Goal: Transaction & Acquisition: Purchase product/service

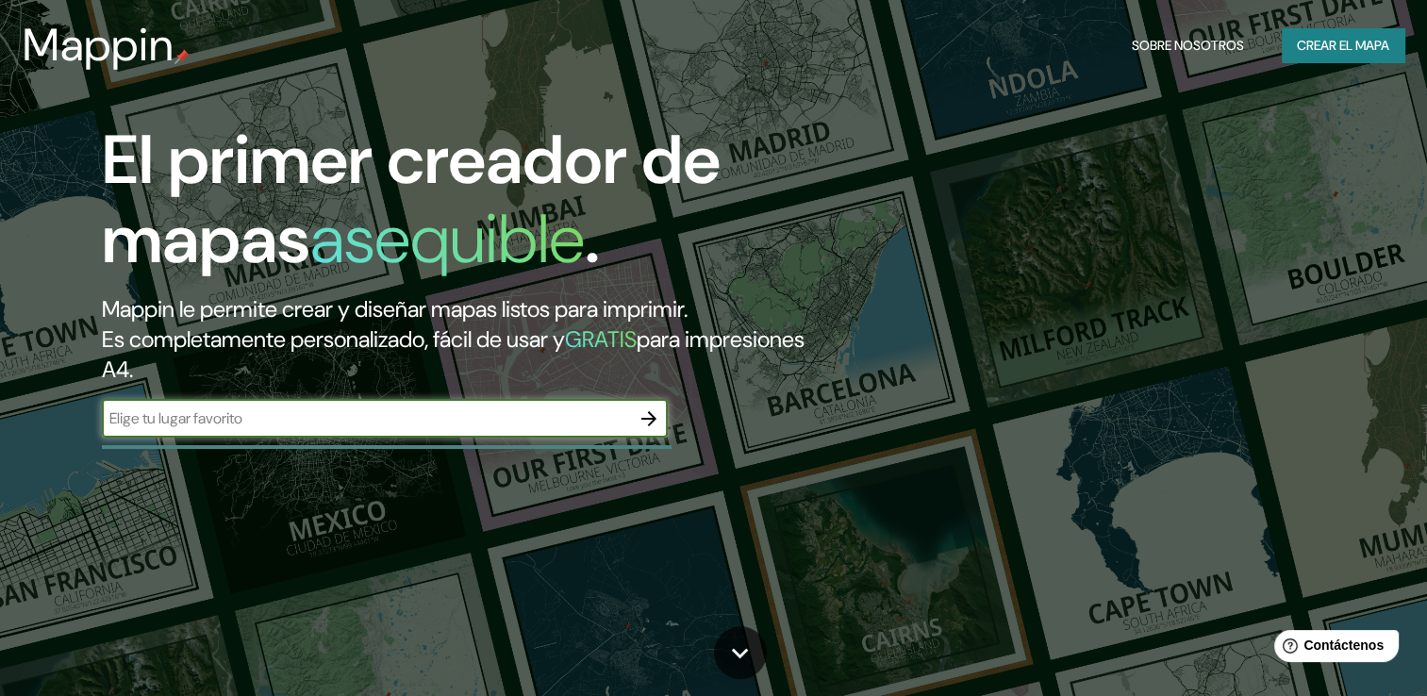
click at [539, 418] on input "text" at bounding box center [366, 419] width 528 height 22
type input "monterrey [GEOGRAPHIC_DATA]"
click at [638, 427] on icon "button" at bounding box center [649, 419] width 23 height 23
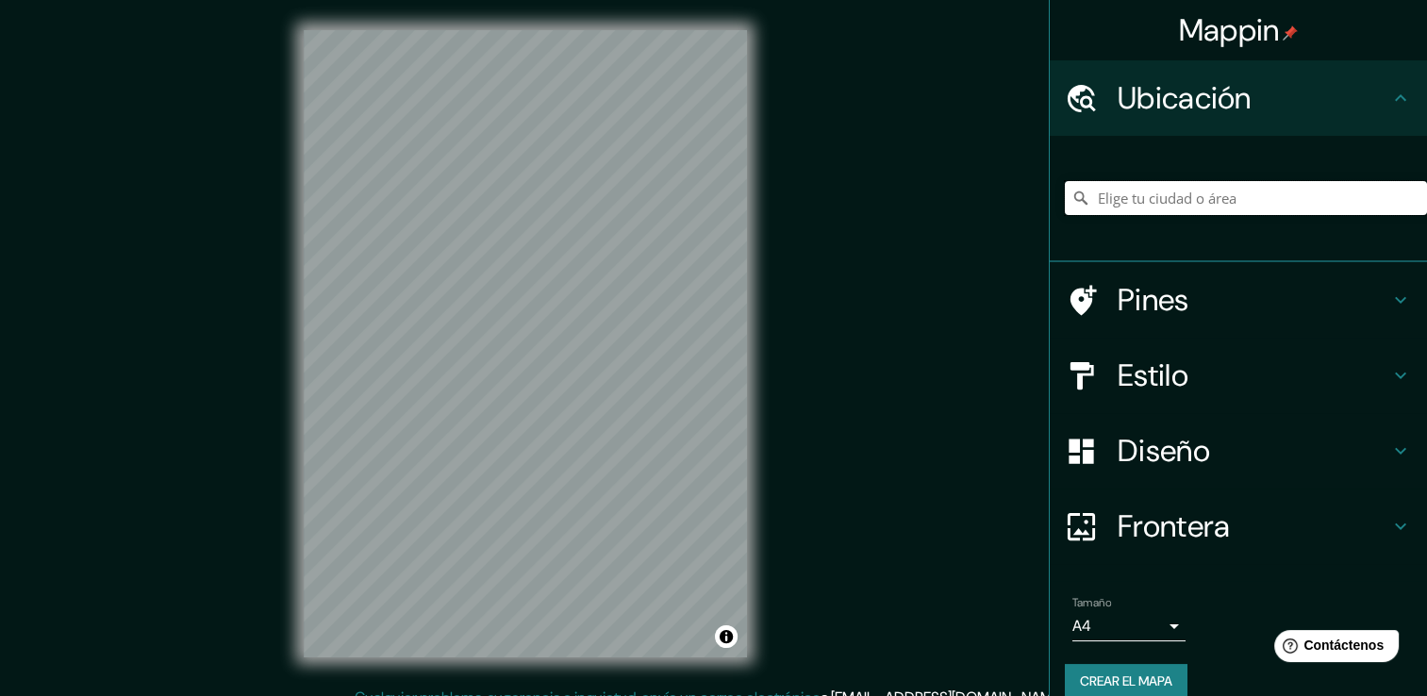
click at [1199, 202] on input "Elige tu ciudad o área" at bounding box center [1246, 198] width 362 height 34
click at [1206, 194] on input "Elige tu ciudad o área" at bounding box center [1246, 198] width 362 height 34
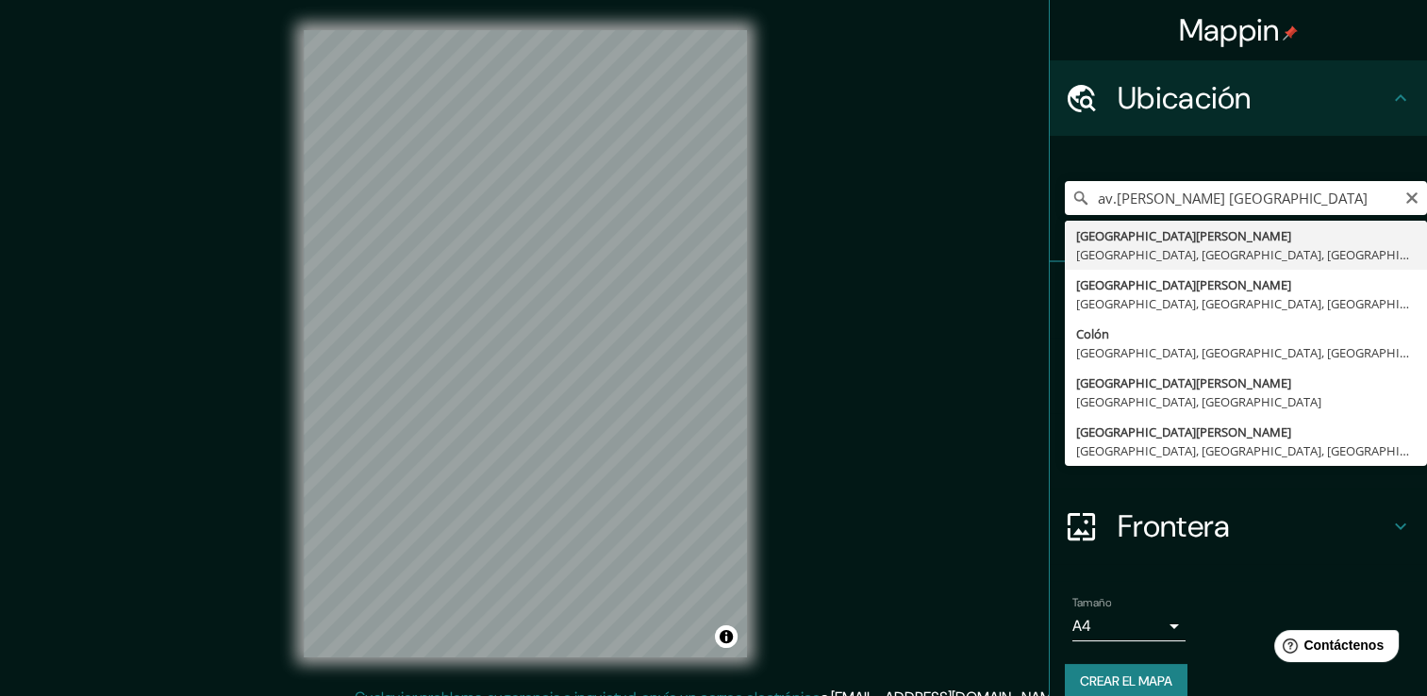
type input "[GEOGRAPHIC_DATA][PERSON_NAME], [GEOGRAPHIC_DATA], [GEOGRAPHIC_DATA]"
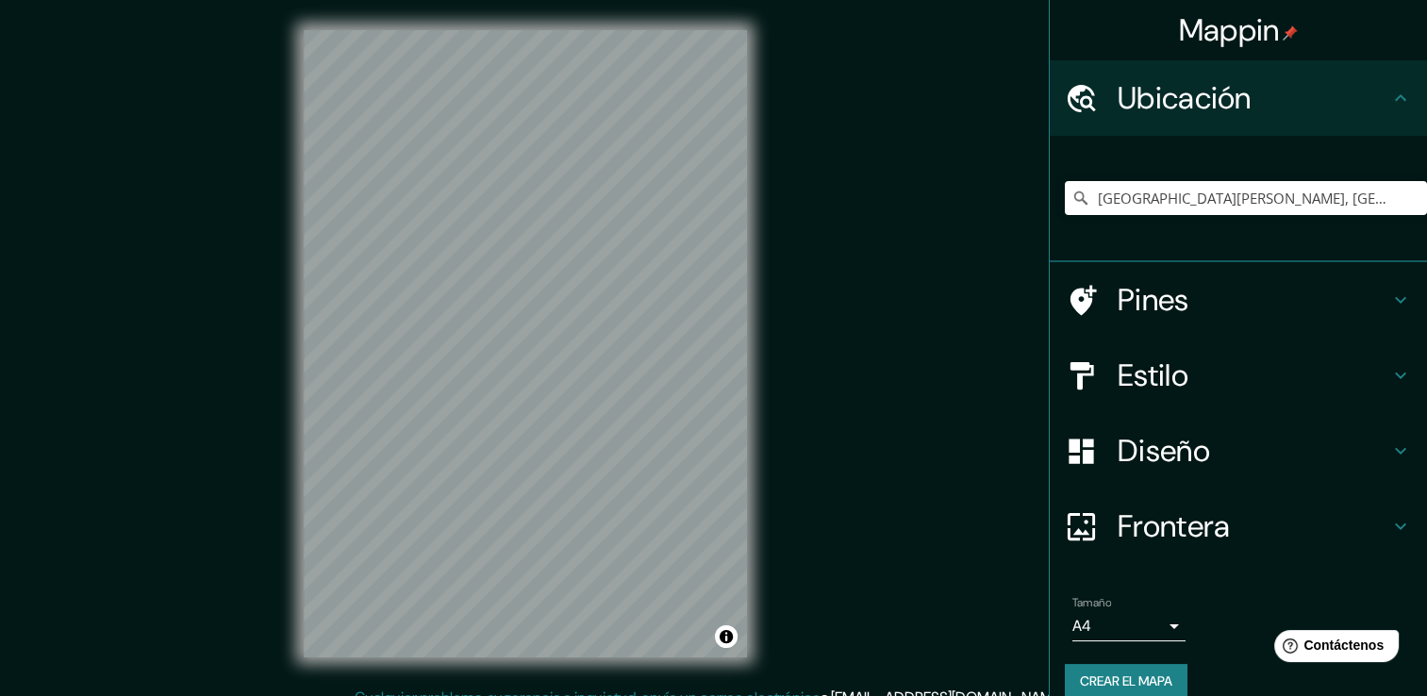
click at [881, 440] on div "Mappin Ubicación [GEOGRAPHIC_DATA][PERSON_NAME], [GEOGRAPHIC_DATA], [GEOGRAPHIC…" at bounding box center [713, 358] width 1427 height 717
click at [175, 0] on html "Mappin Ubicación [GEOGRAPHIC_DATA][PERSON_NAME], [GEOGRAPHIC_DATA], [GEOGRAPHIC…" at bounding box center [713, 348] width 1427 height 696
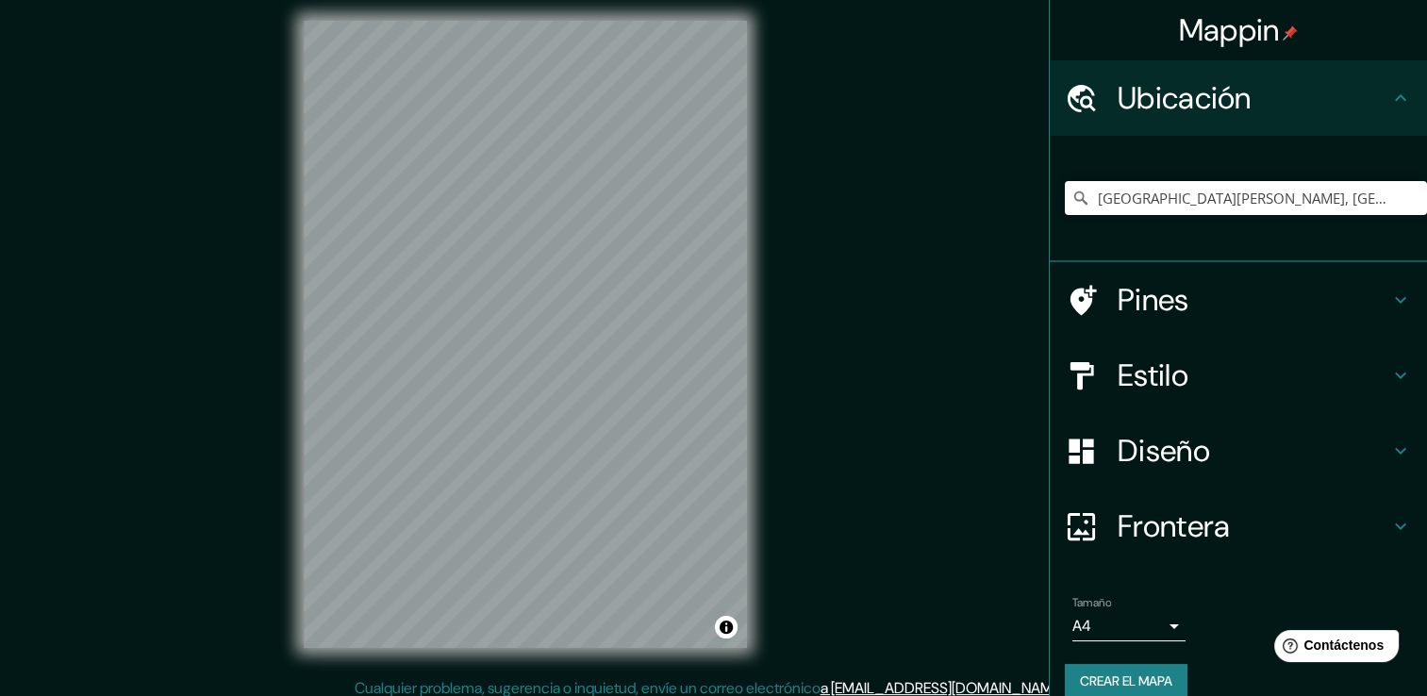
scroll to position [21, 0]
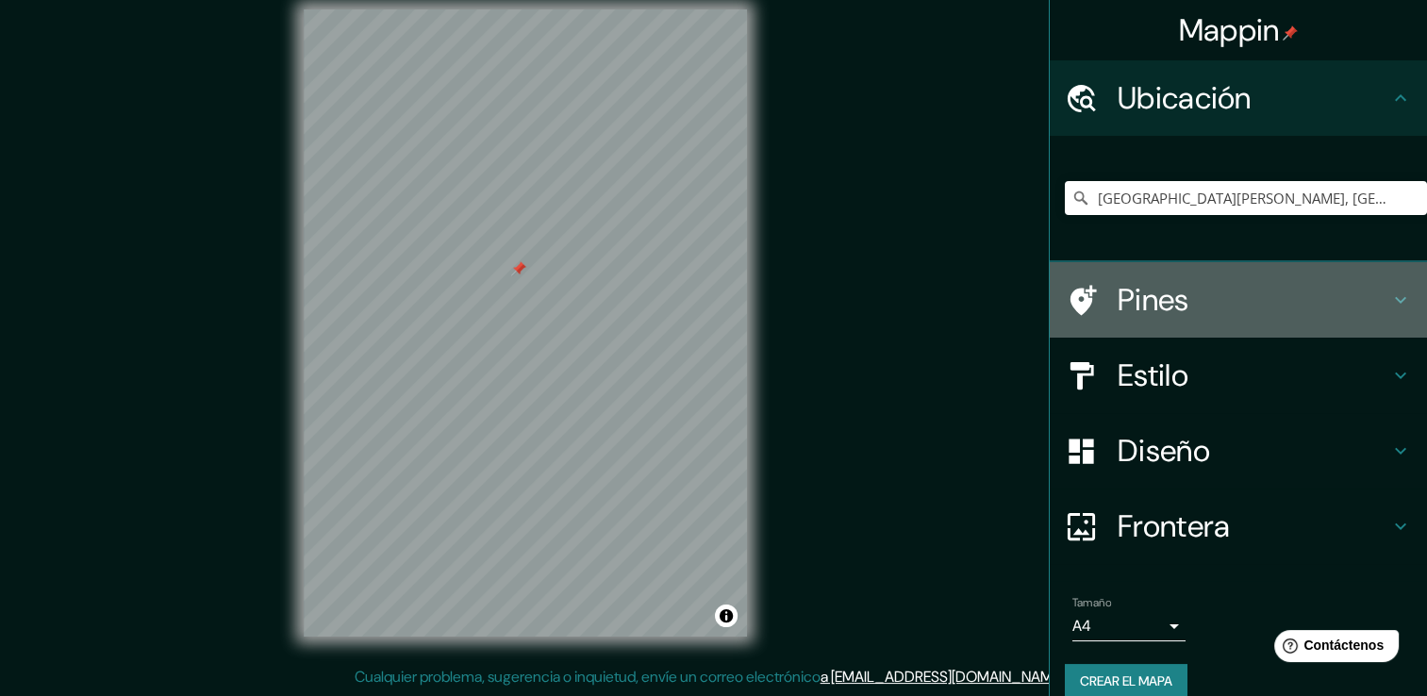
click at [1390, 291] on icon at bounding box center [1401, 300] width 23 height 23
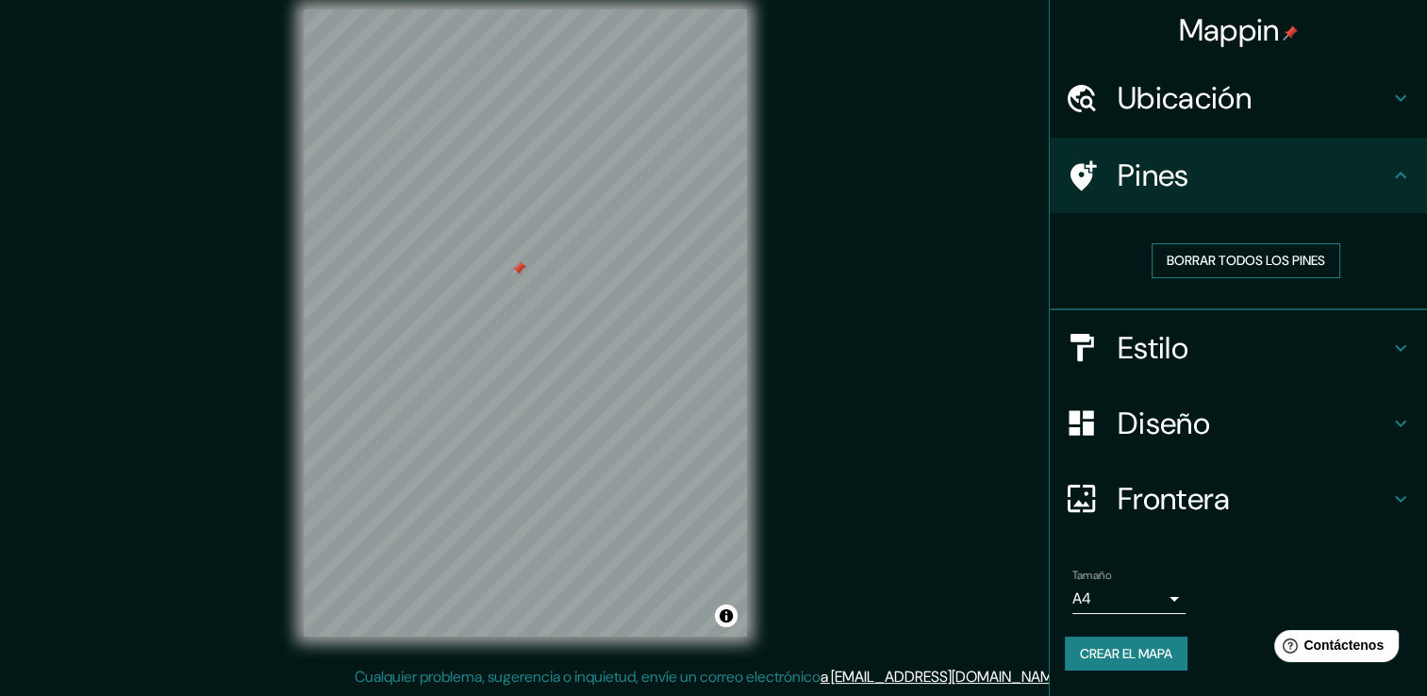
click at [1310, 249] on font "Borrar todos los pines" at bounding box center [1246, 261] width 158 height 24
click at [1389, 340] on h4 "Estilo" at bounding box center [1254, 348] width 272 height 38
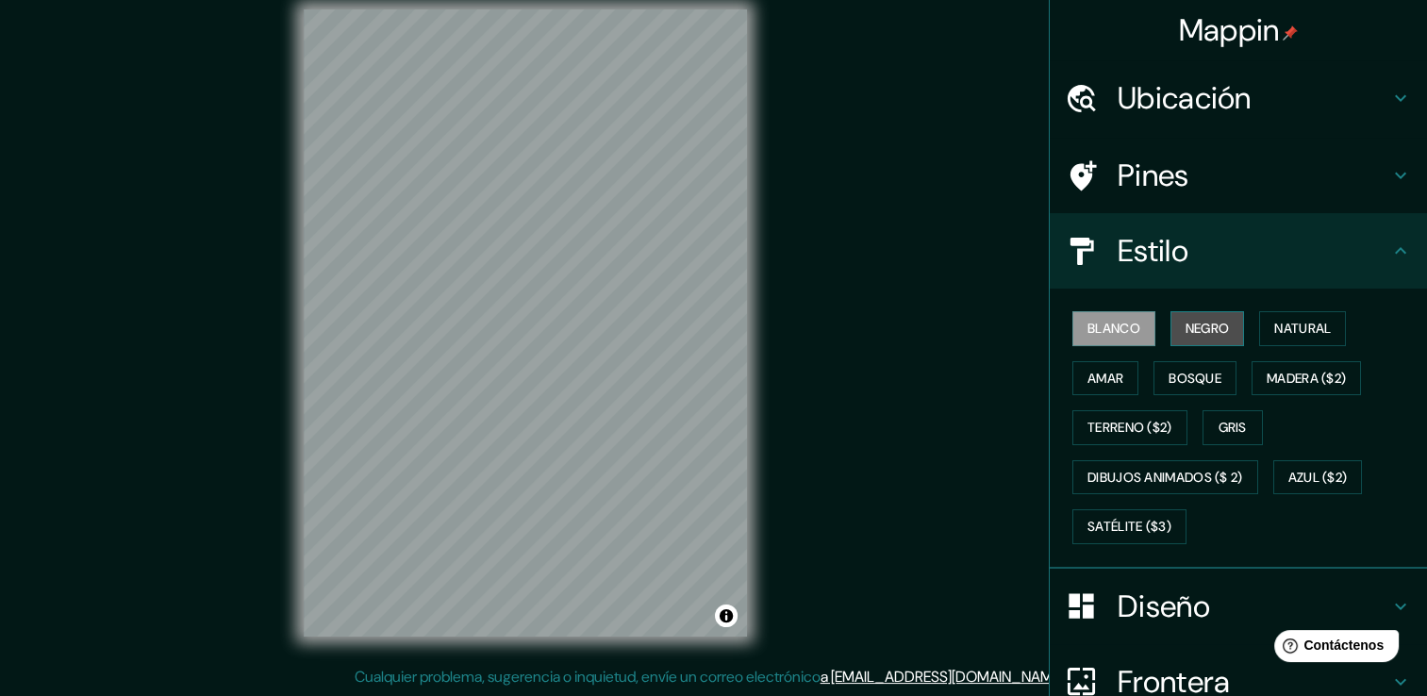
click at [1216, 331] on font "Negro" at bounding box center [1208, 329] width 44 height 24
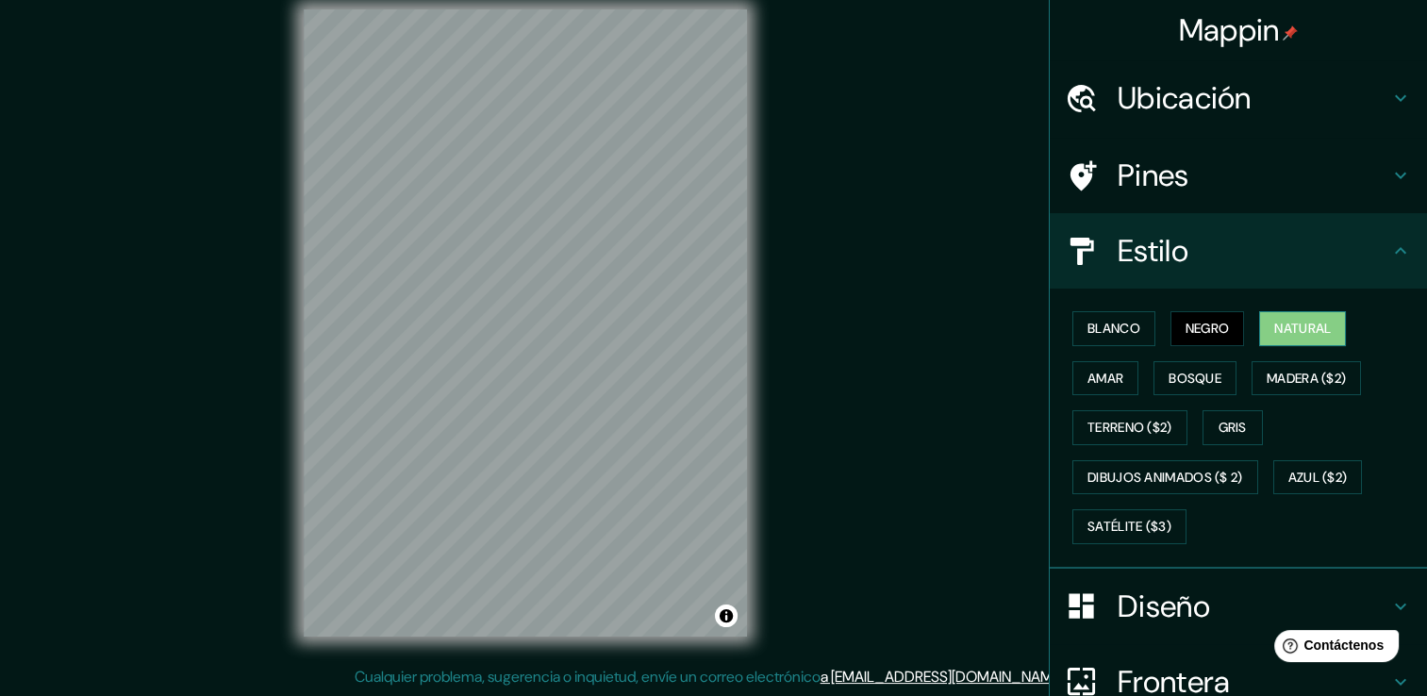
click at [1287, 341] on button "Natural" at bounding box center [1302, 328] width 87 height 35
click at [1100, 376] on font "Amar" at bounding box center [1106, 379] width 36 height 24
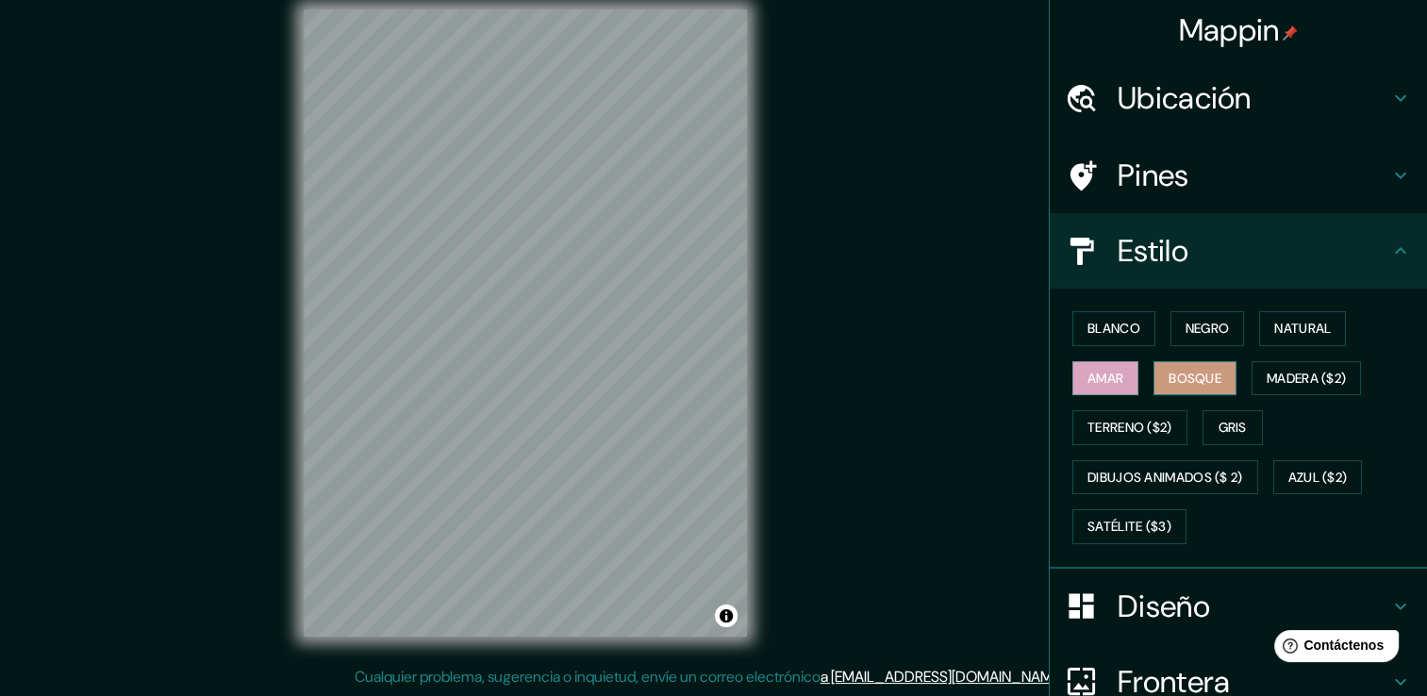
click at [1185, 372] on font "Bosque" at bounding box center [1195, 379] width 53 height 24
click at [1302, 374] on font "Madera ($2)" at bounding box center [1306, 379] width 79 height 24
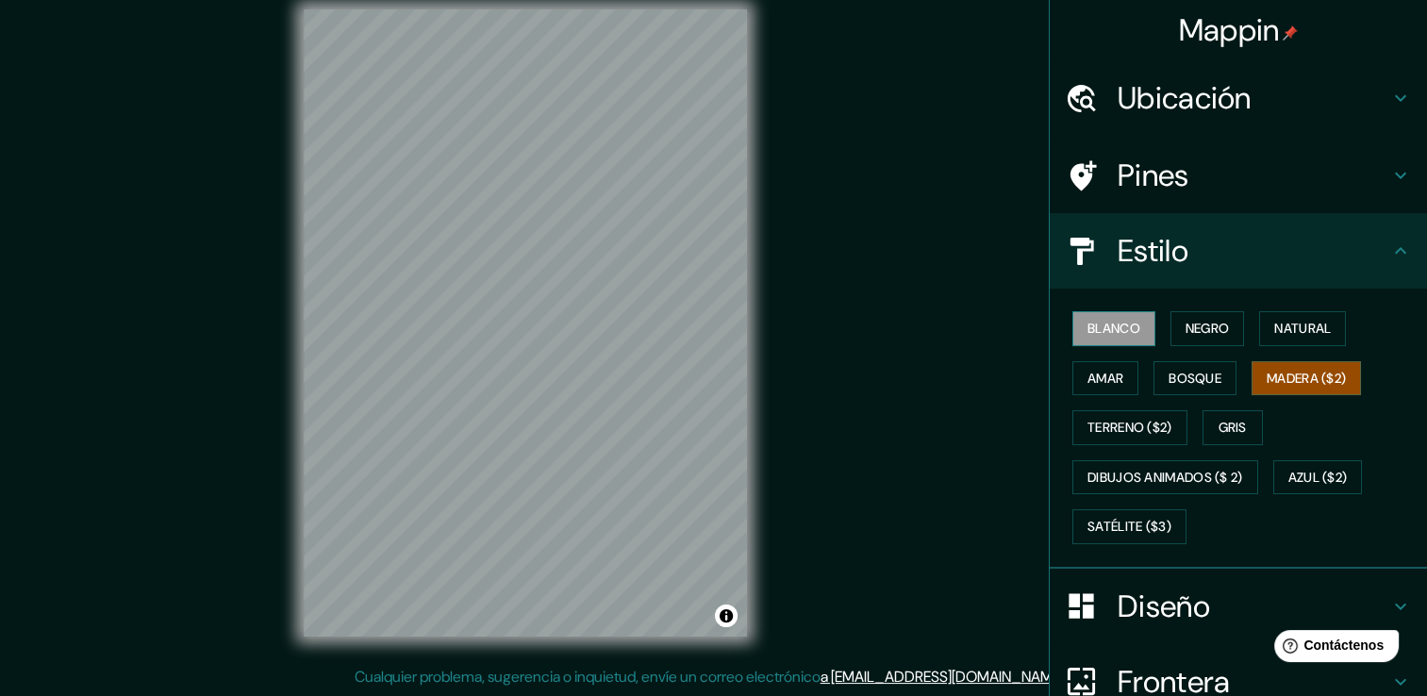
click at [1132, 338] on button "Blanco" at bounding box center [1114, 328] width 83 height 35
click at [1186, 327] on font "Negro" at bounding box center [1208, 329] width 44 height 24
click at [1129, 326] on button "Blanco" at bounding box center [1114, 328] width 83 height 35
click at [1399, 255] on div "Estilo" at bounding box center [1238, 250] width 377 height 75
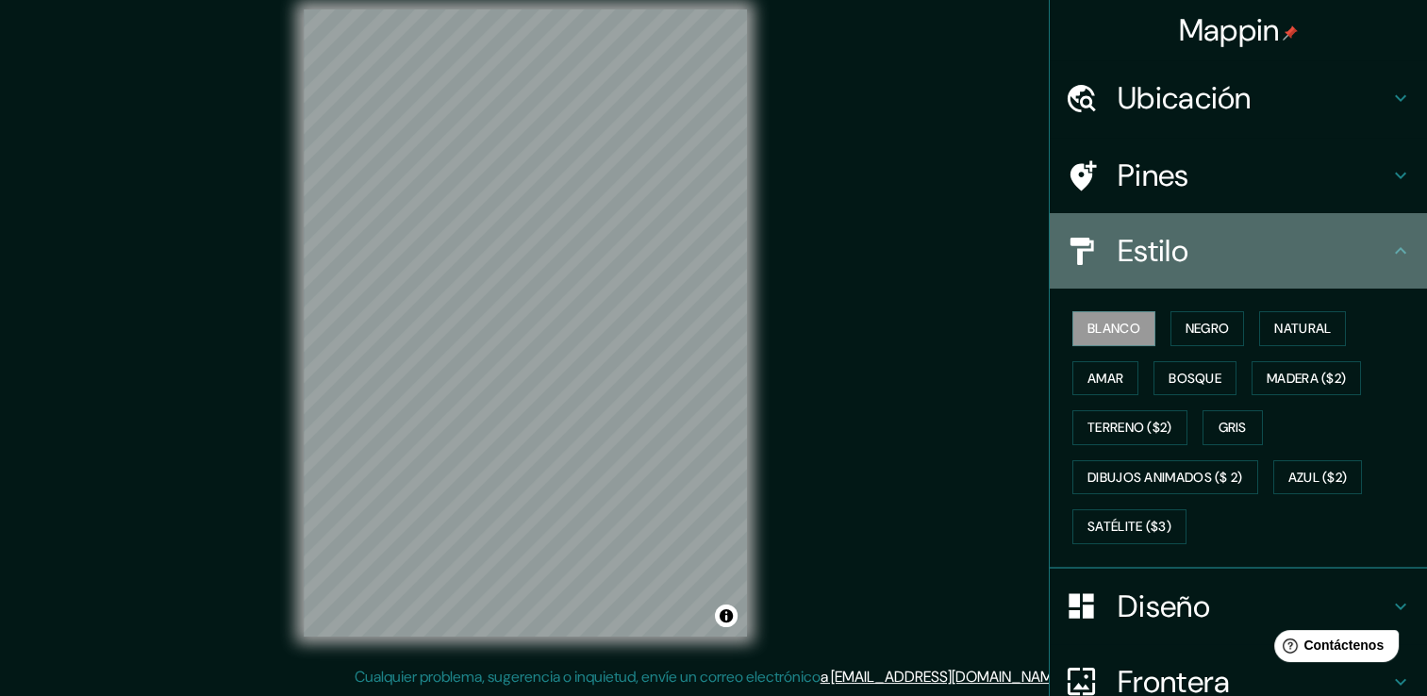
click at [1395, 251] on icon at bounding box center [1400, 250] width 11 height 7
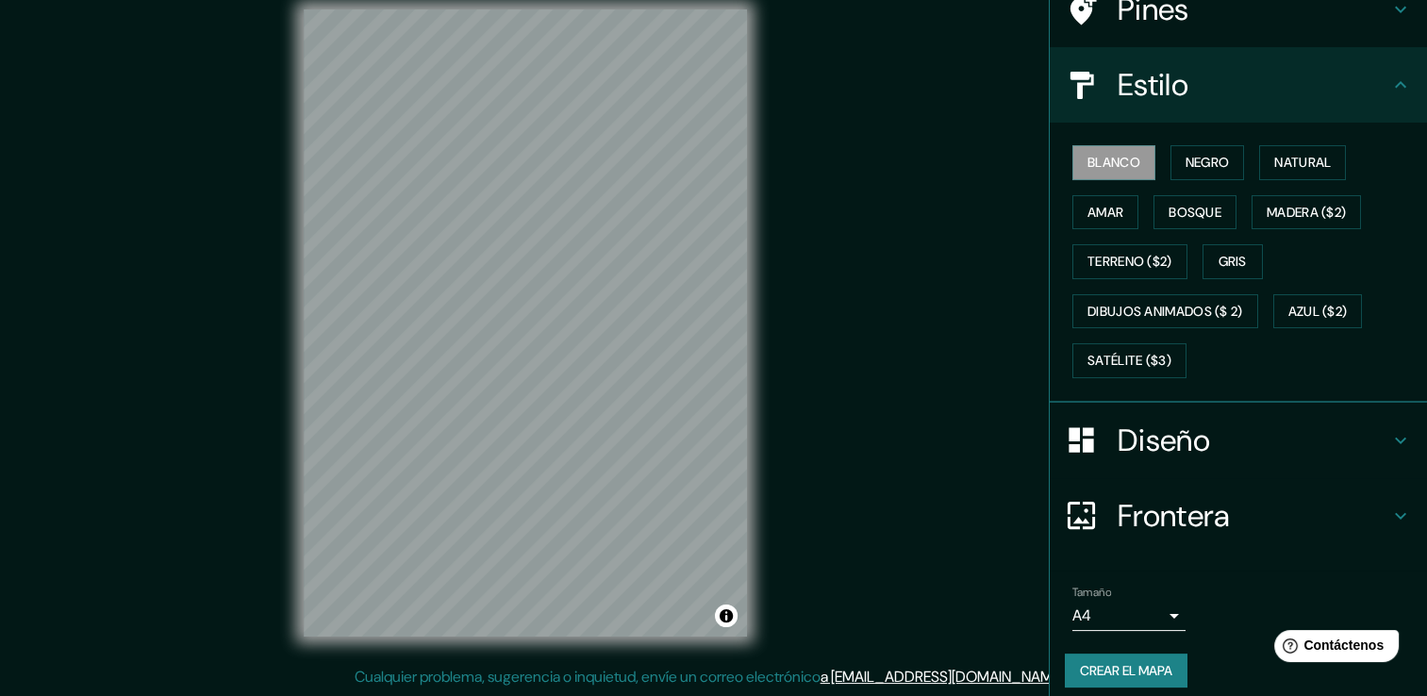
scroll to position [176, 0]
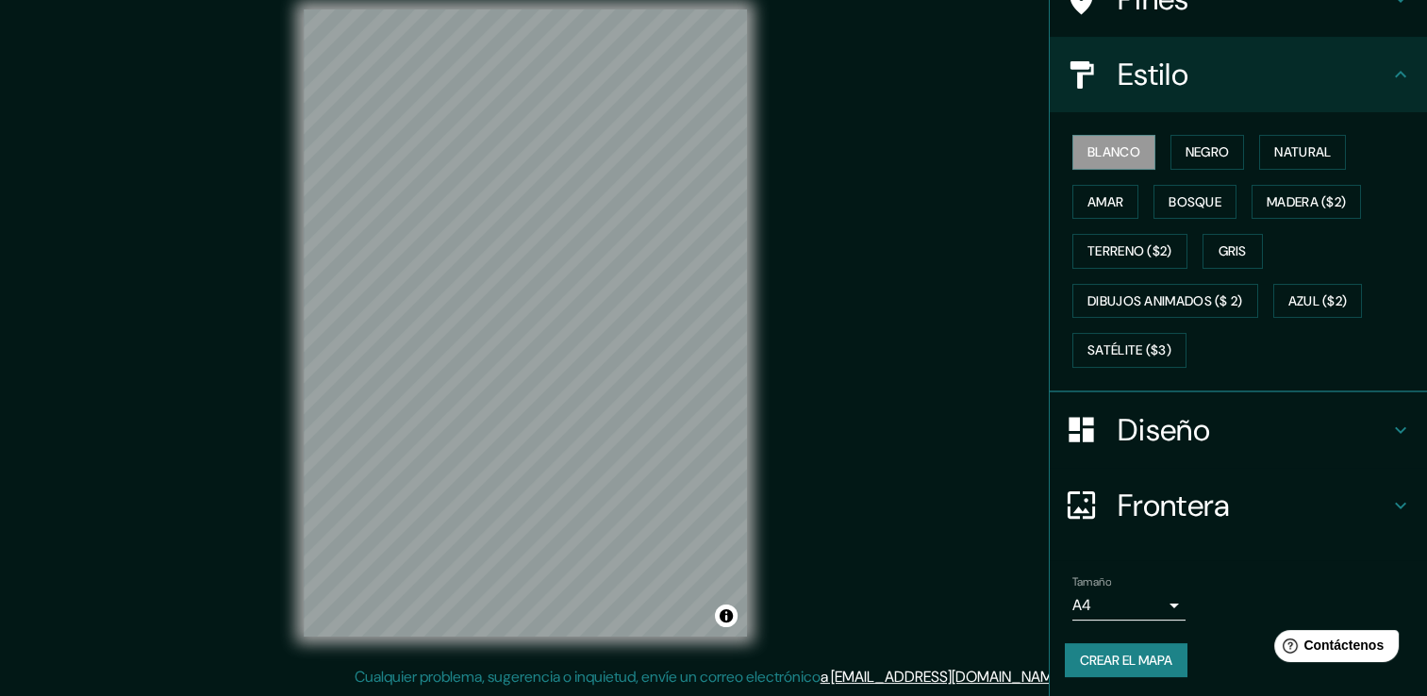
click at [1392, 425] on icon at bounding box center [1401, 430] width 23 height 23
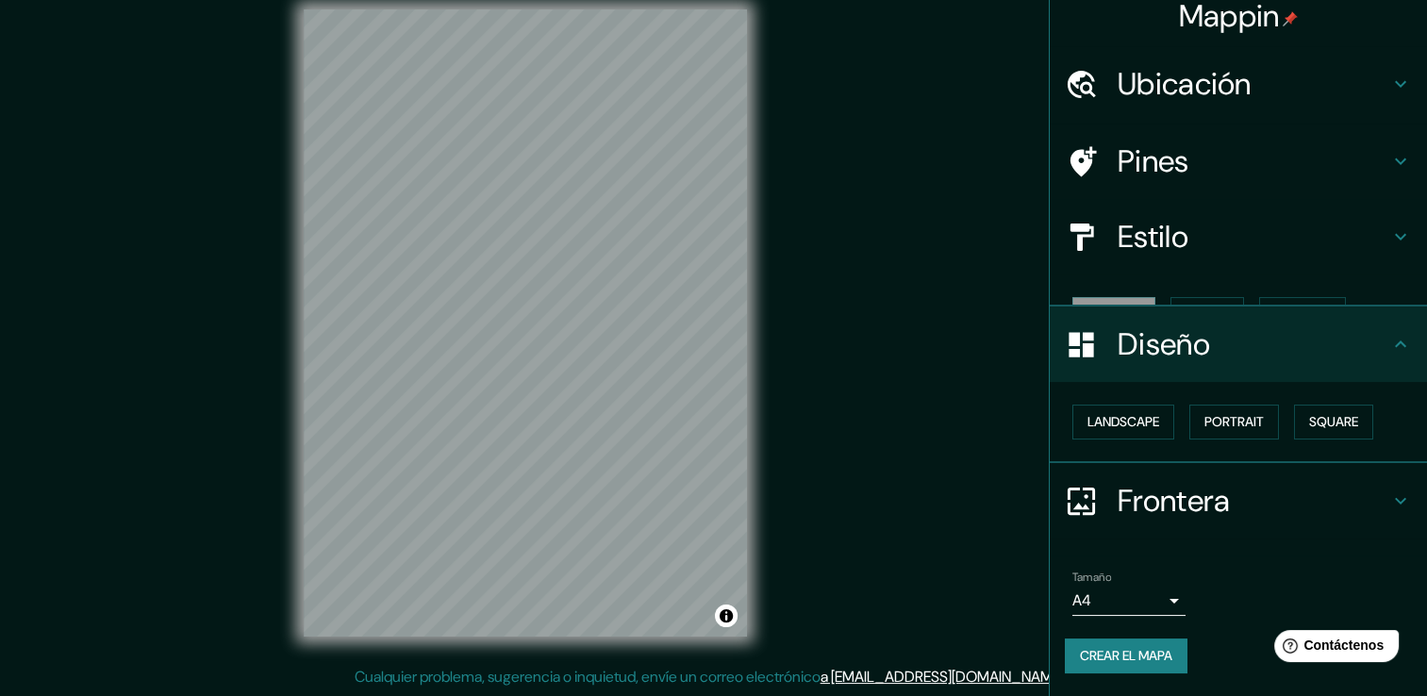
scroll to position [0, 0]
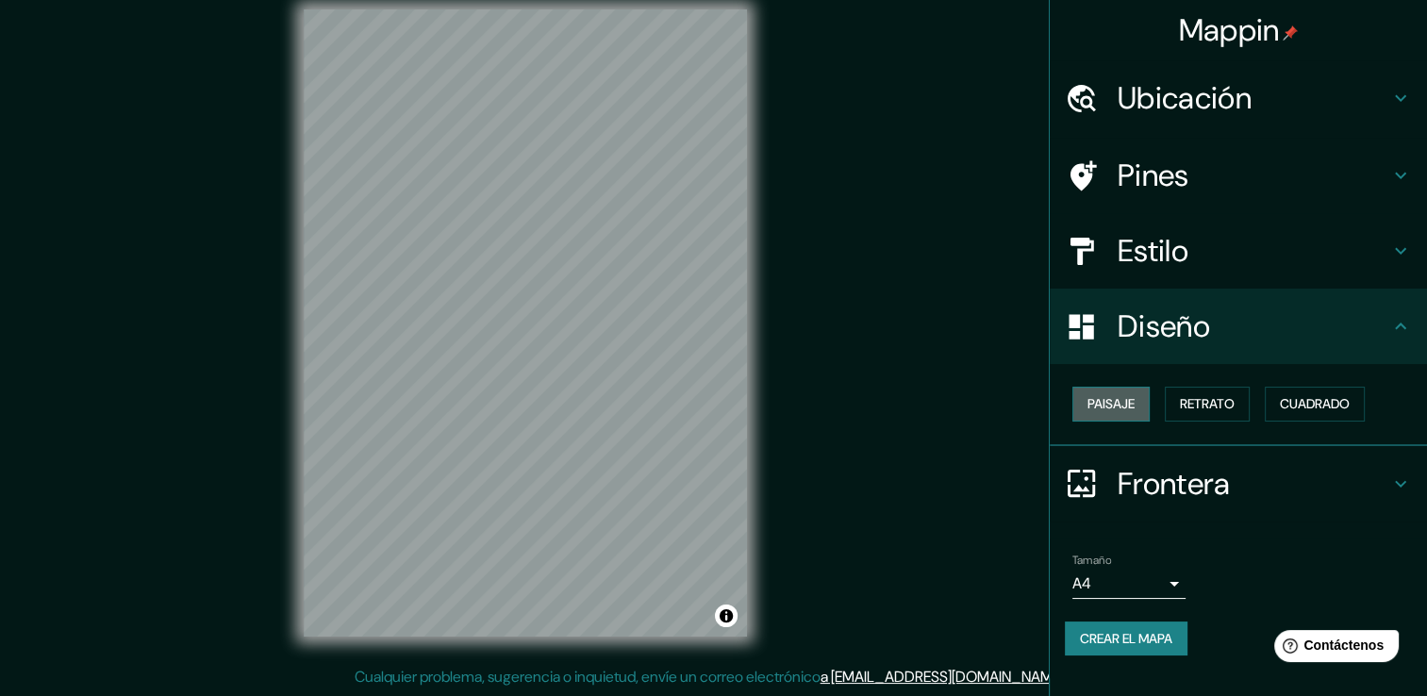
click at [1126, 410] on font "Paisaje" at bounding box center [1111, 404] width 47 height 24
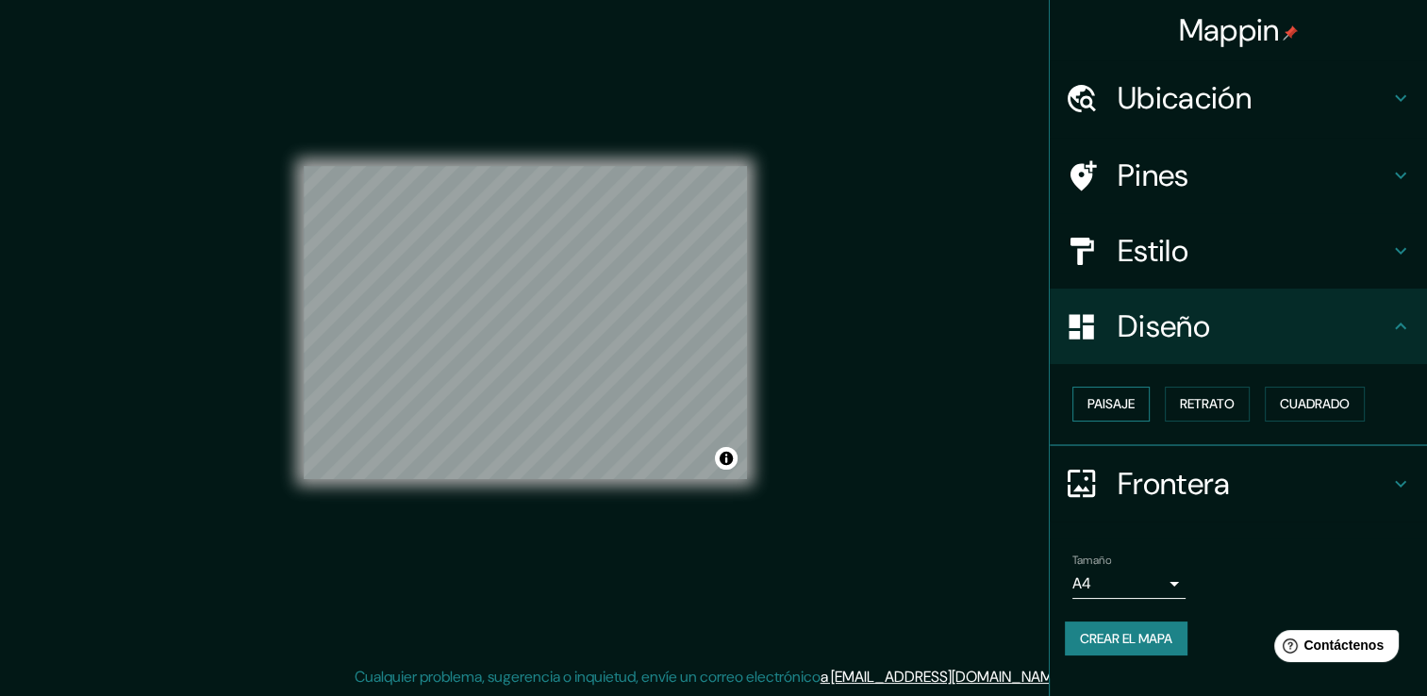
click at [1121, 404] on font "Paisaje" at bounding box center [1111, 404] width 47 height 24
click at [1207, 402] on font "Retrato" at bounding box center [1207, 404] width 55 height 24
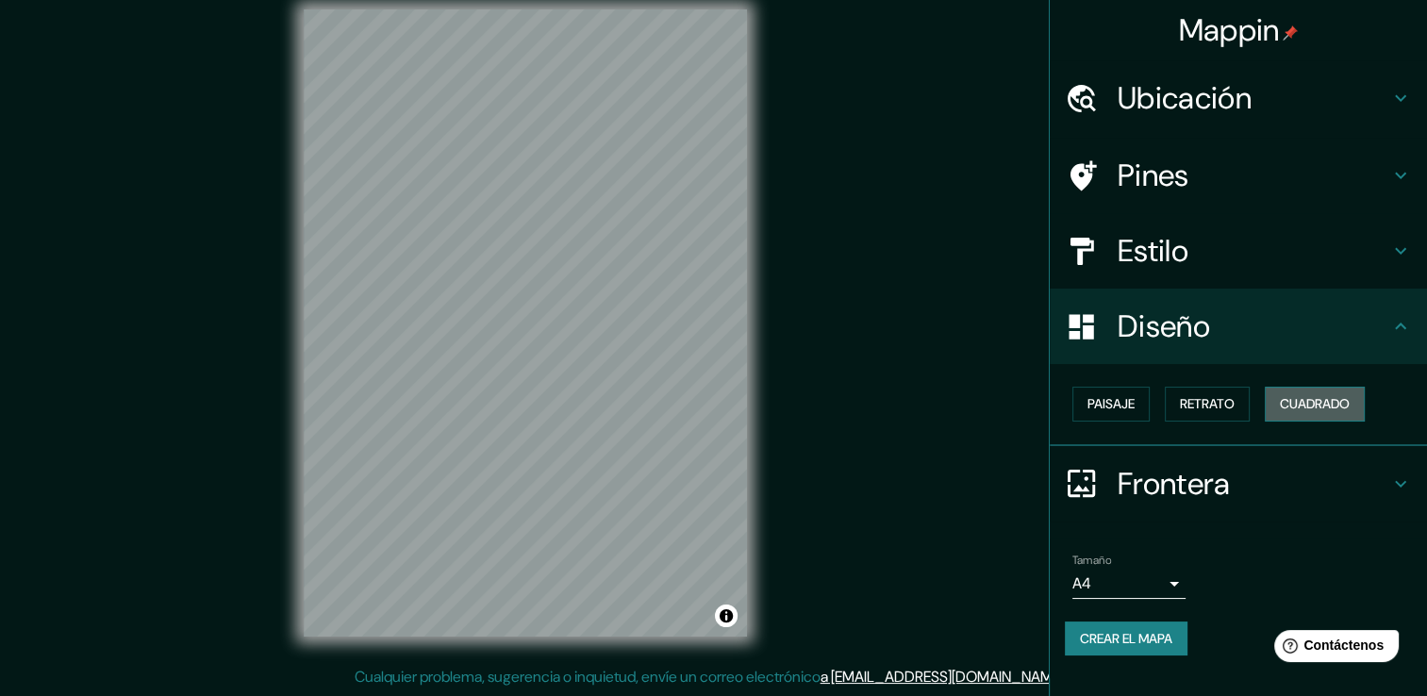
click at [1295, 405] on font "Cuadrado" at bounding box center [1315, 404] width 70 height 24
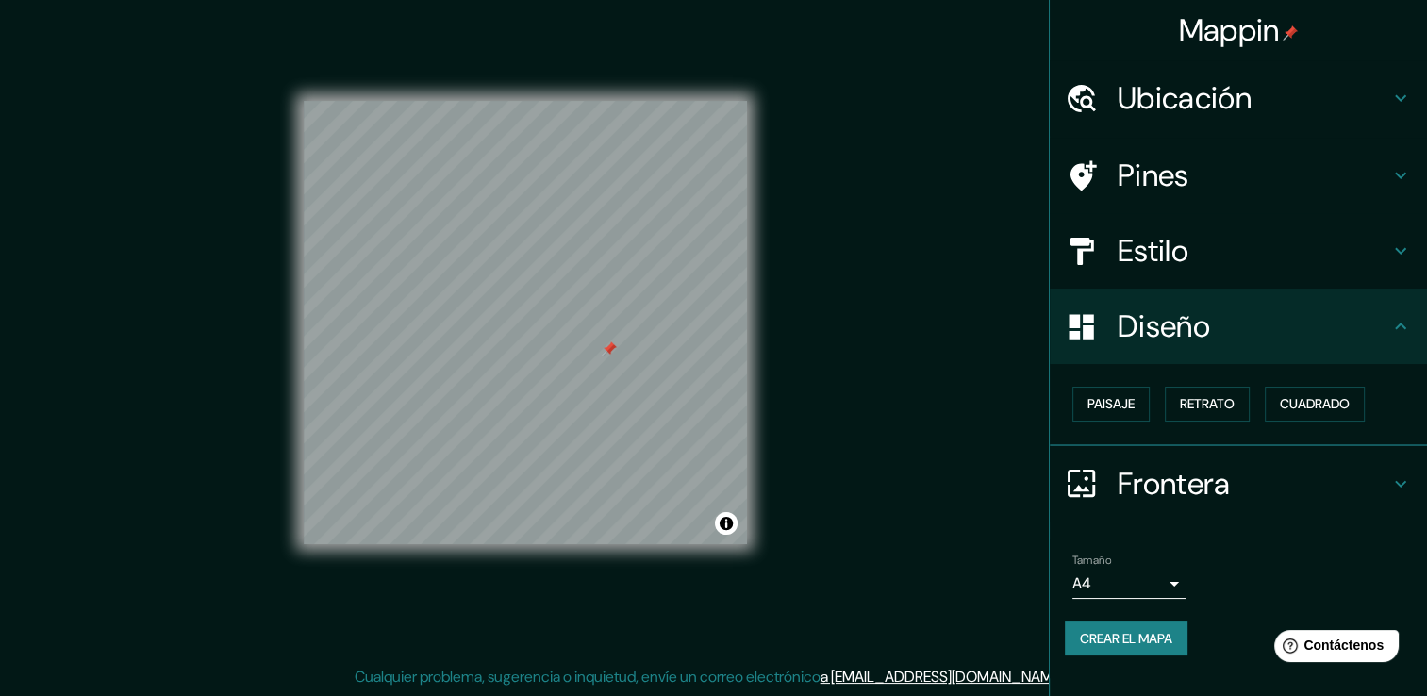
click at [1393, 477] on icon at bounding box center [1401, 484] width 23 height 23
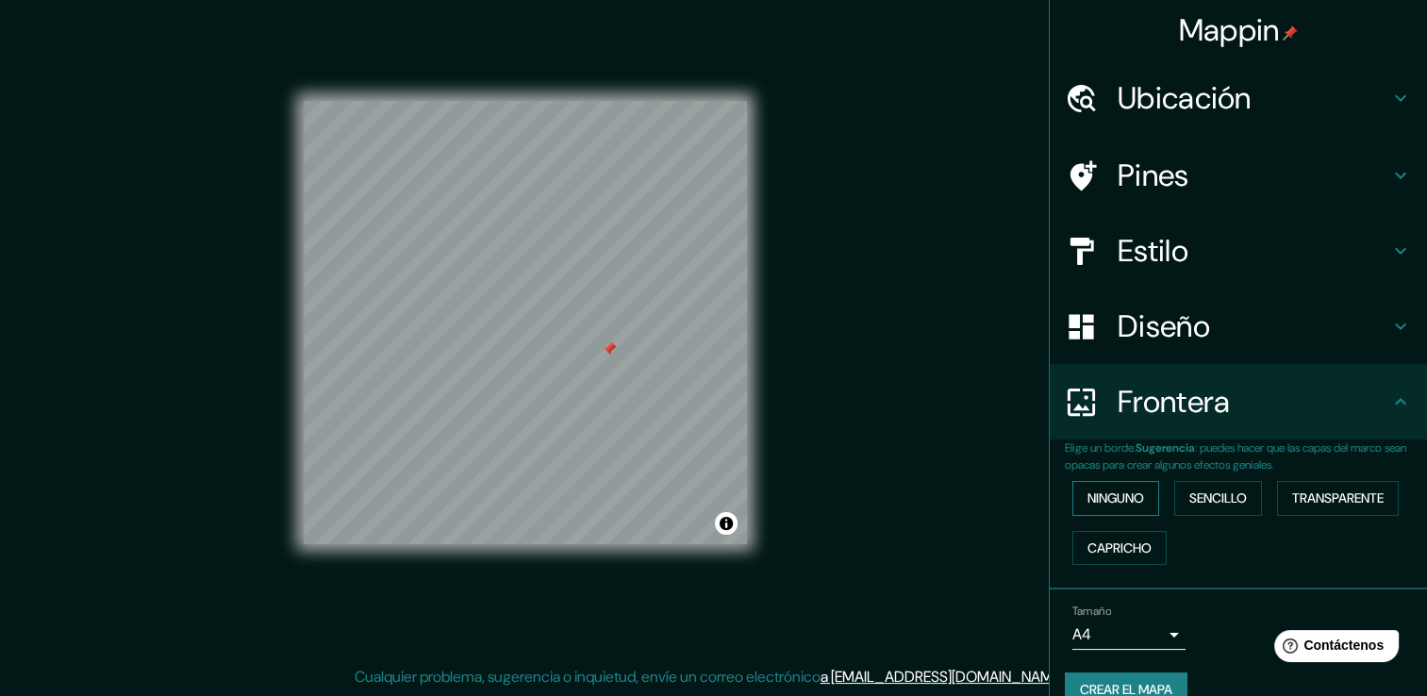
click at [1111, 501] on font "Ninguno" at bounding box center [1116, 499] width 57 height 24
click at [1209, 496] on font "Sencillo" at bounding box center [1219, 499] width 58 height 24
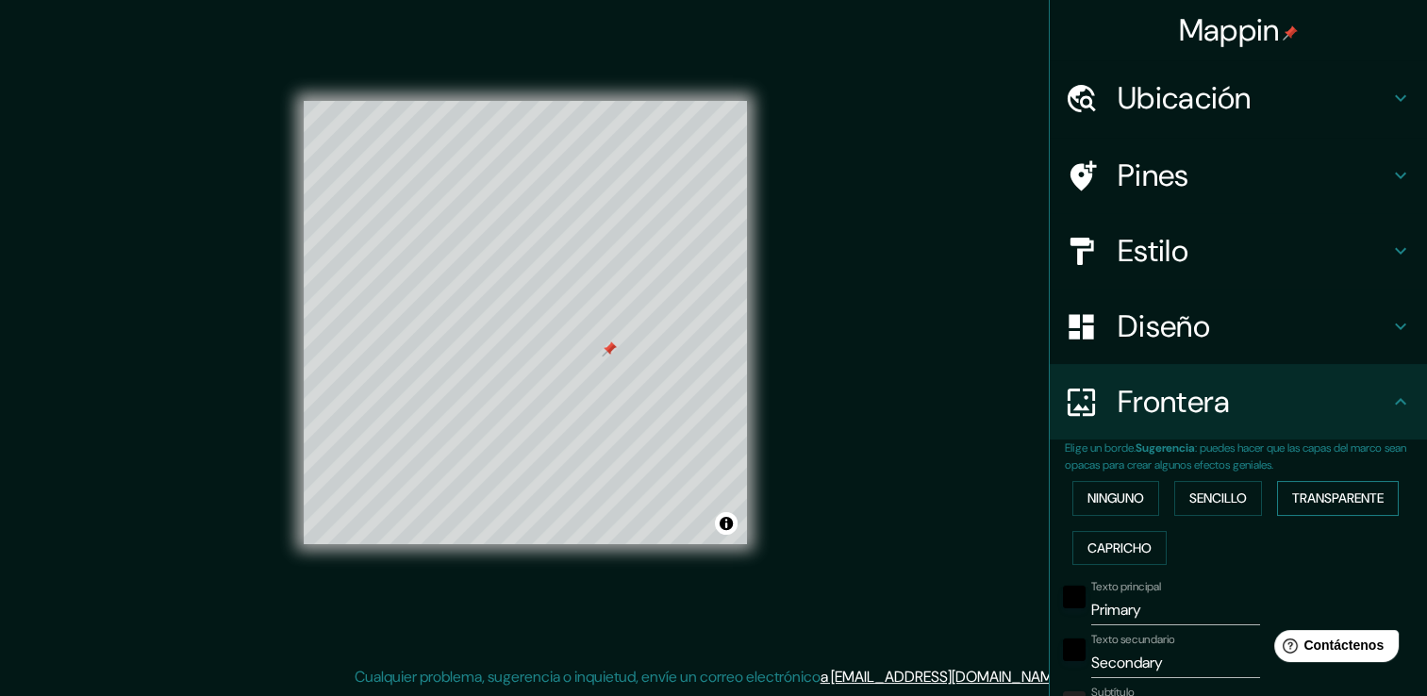
click at [1323, 499] on font "Transparente" at bounding box center [1338, 499] width 92 height 24
click at [1117, 542] on font "Capricho" at bounding box center [1120, 549] width 64 height 24
click at [1110, 496] on font "Ninguno" at bounding box center [1116, 499] width 57 height 24
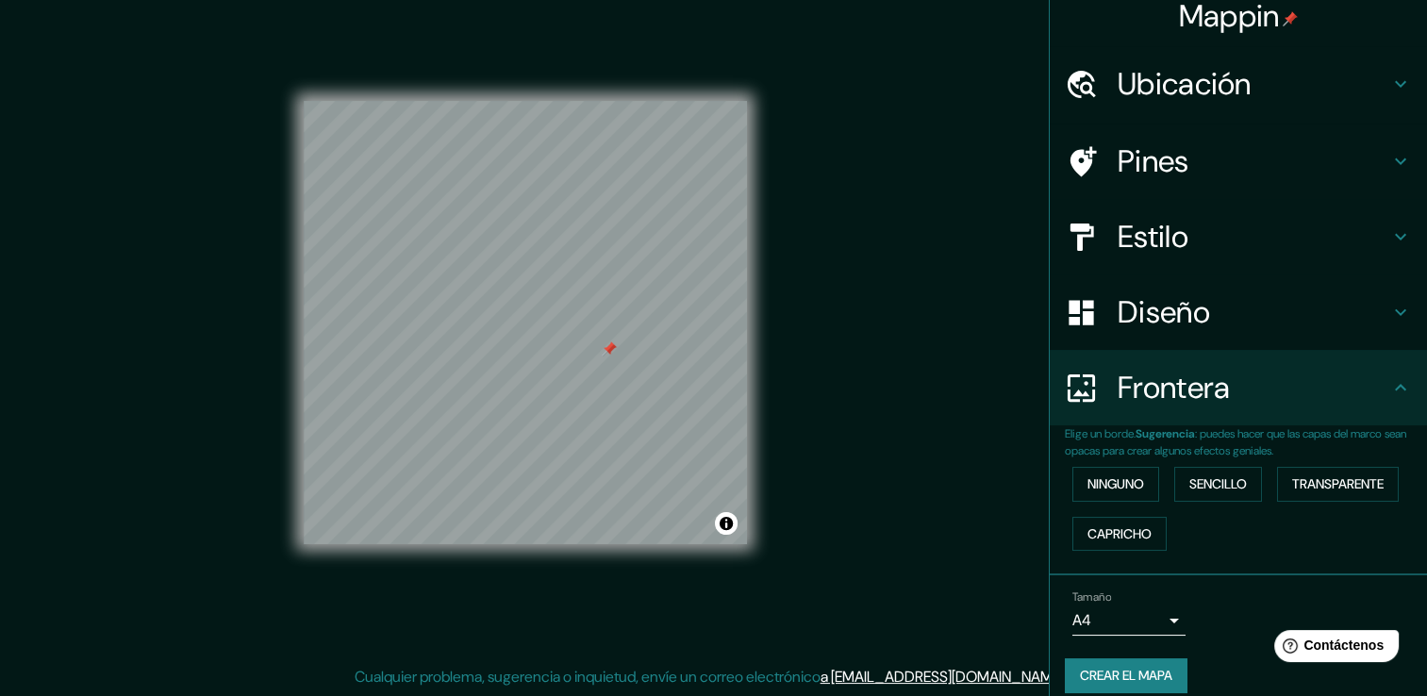
scroll to position [31, 0]
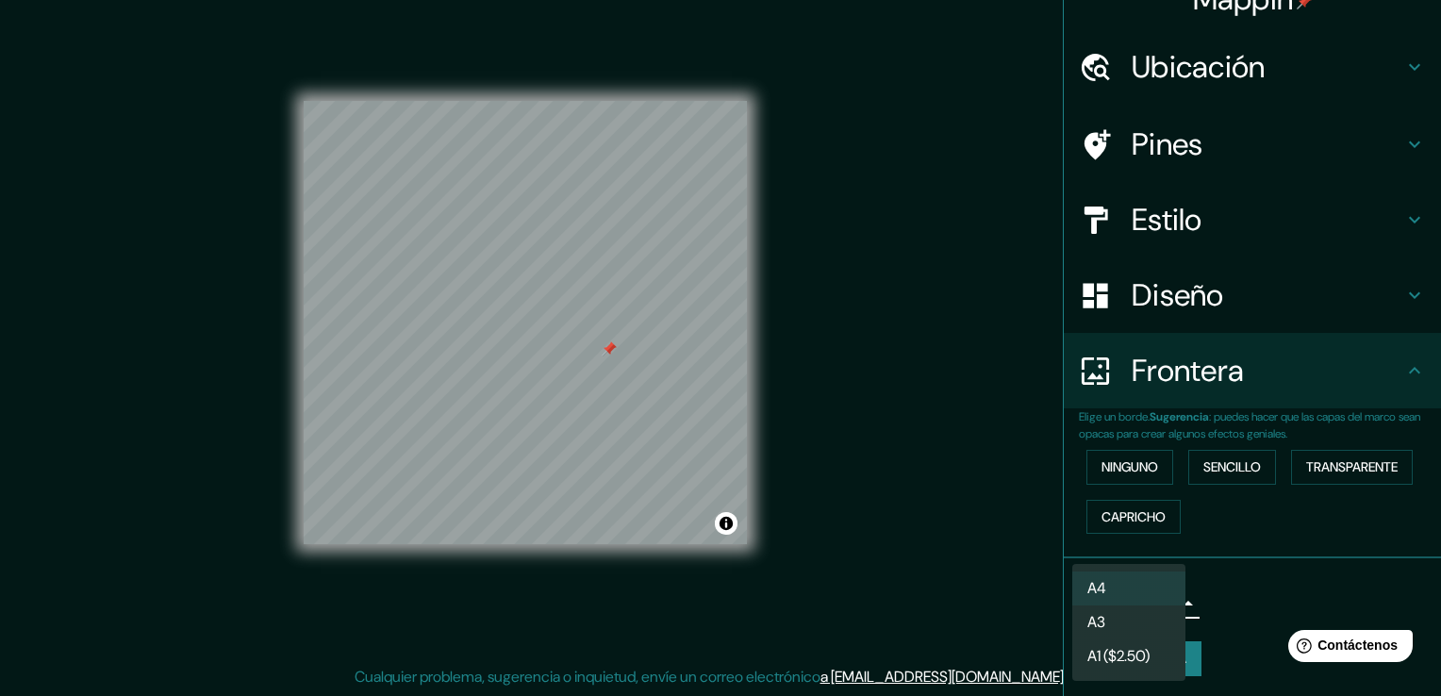
click at [1159, 601] on body "Mappin Ubicación [GEOGRAPHIC_DATA][PERSON_NAME], [GEOGRAPHIC_DATA], [GEOGRAPHIC…" at bounding box center [720, 327] width 1441 height 696
click at [1219, 595] on div at bounding box center [720, 348] width 1441 height 696
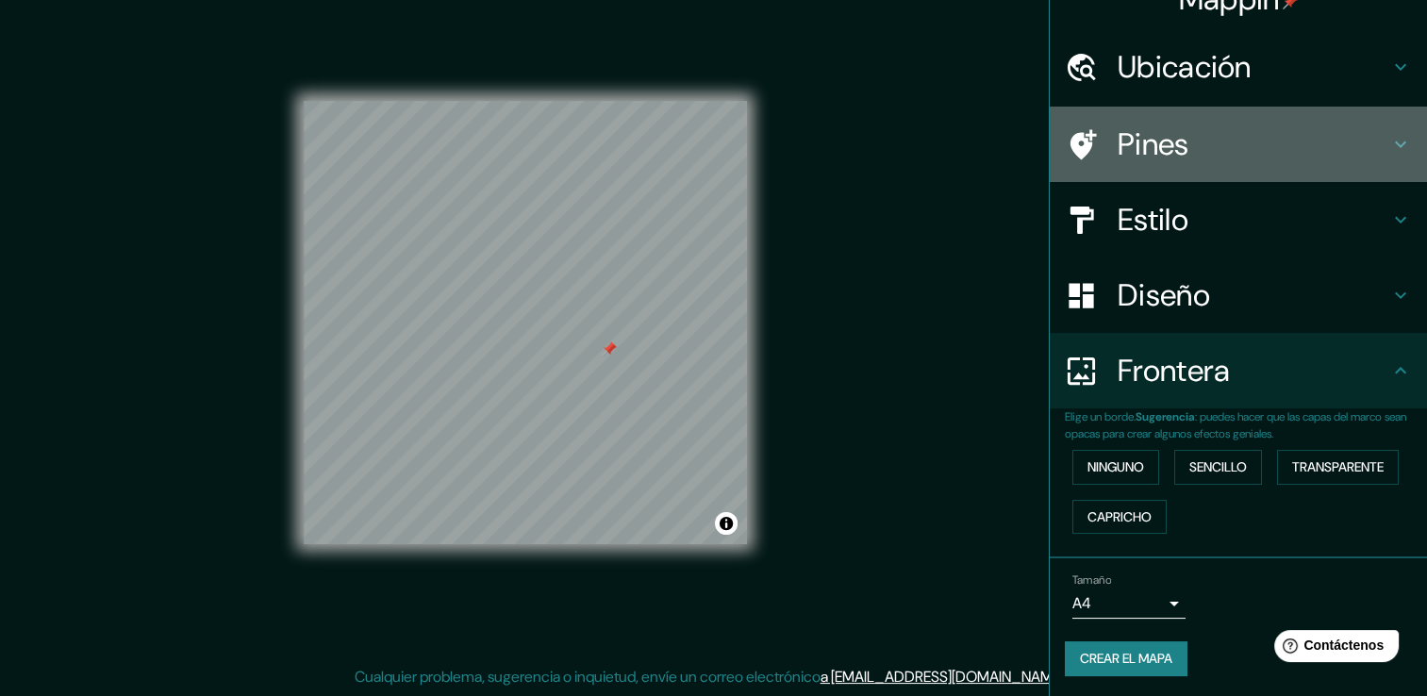
click at [1227, 134] on h4 "Pines" at bounding box center [1254, 144] width 272 height 38
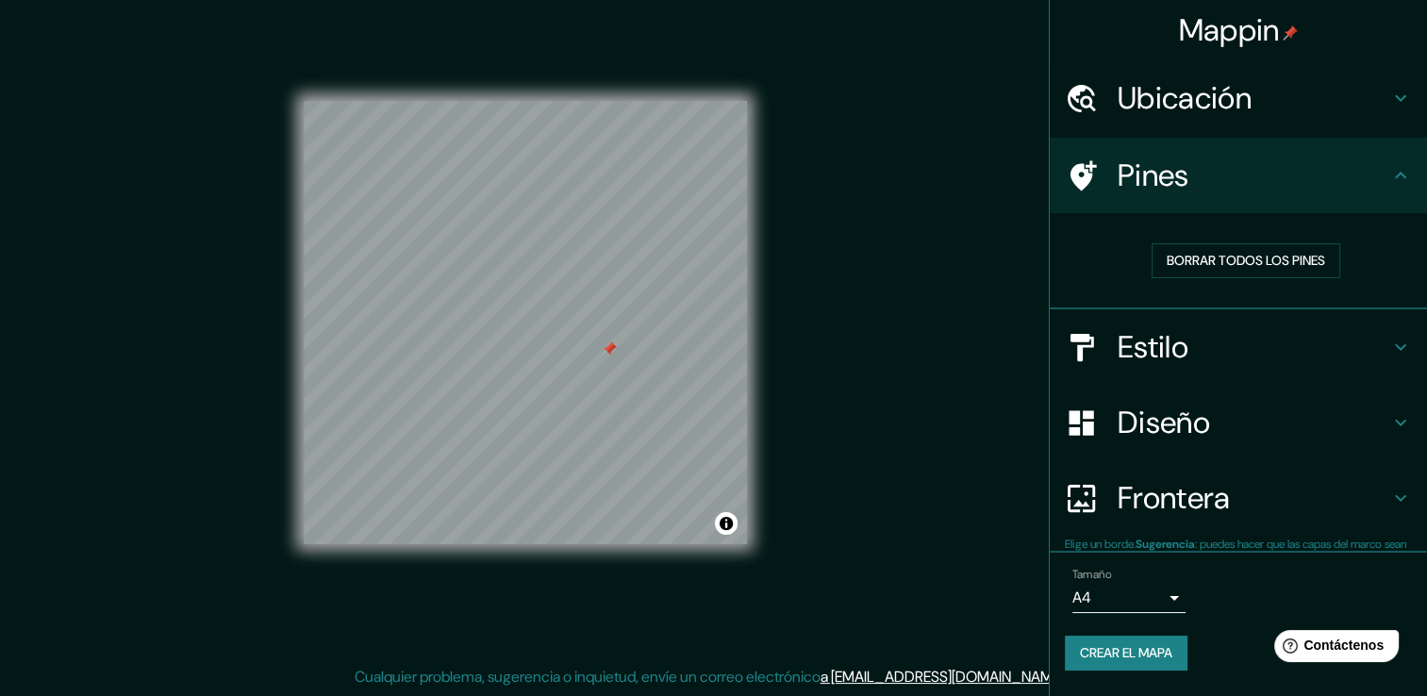
scroll to position [0, 0]
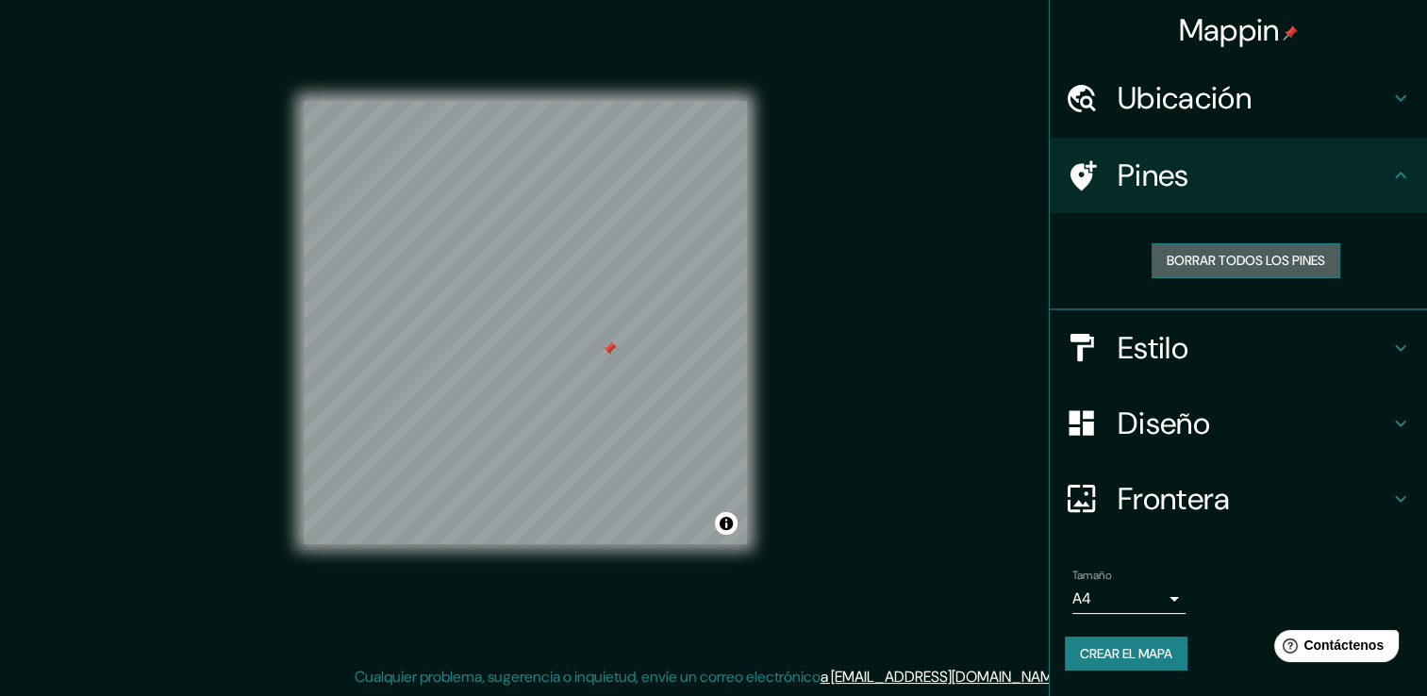
click at [1253, 259] on font "Borrar todos los pines" at bounding box center [1246, 261] width 158 height 24
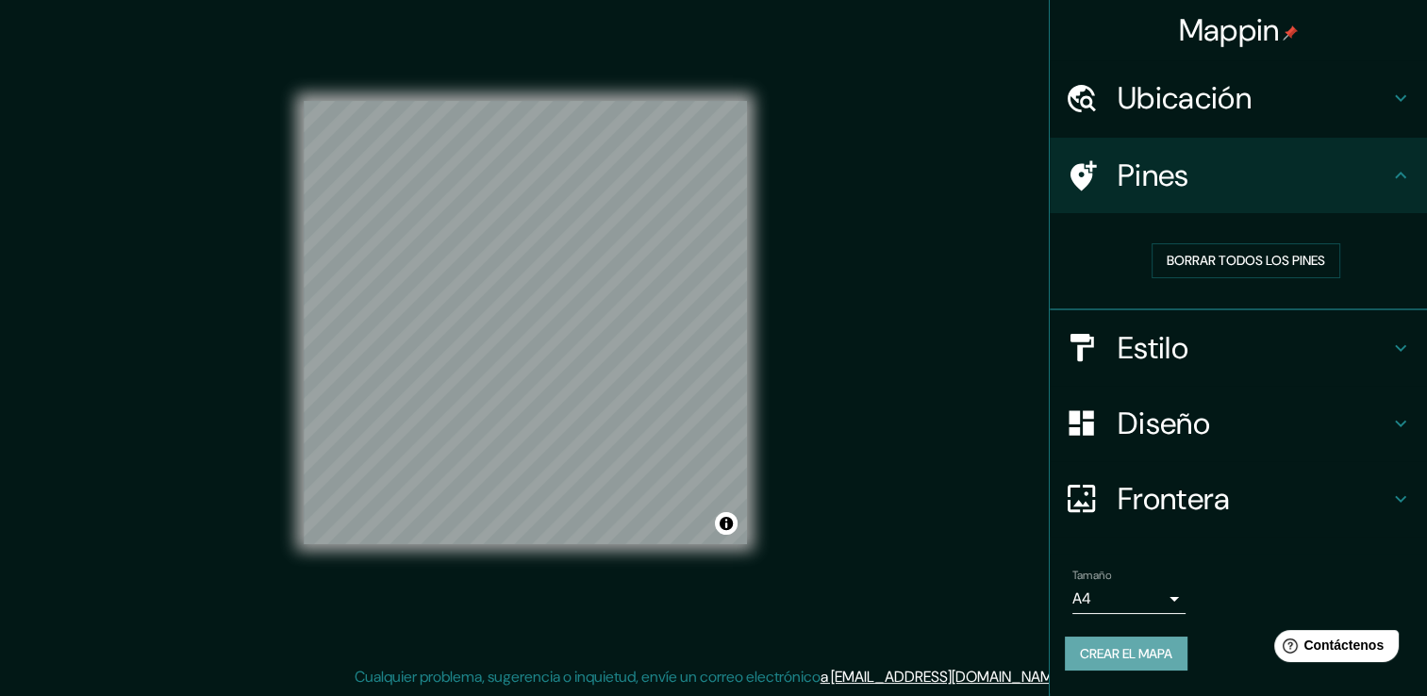
click at [1146, 651] on font "Crear el mapa" at bounding box center [1126, 654] width 92 height 24
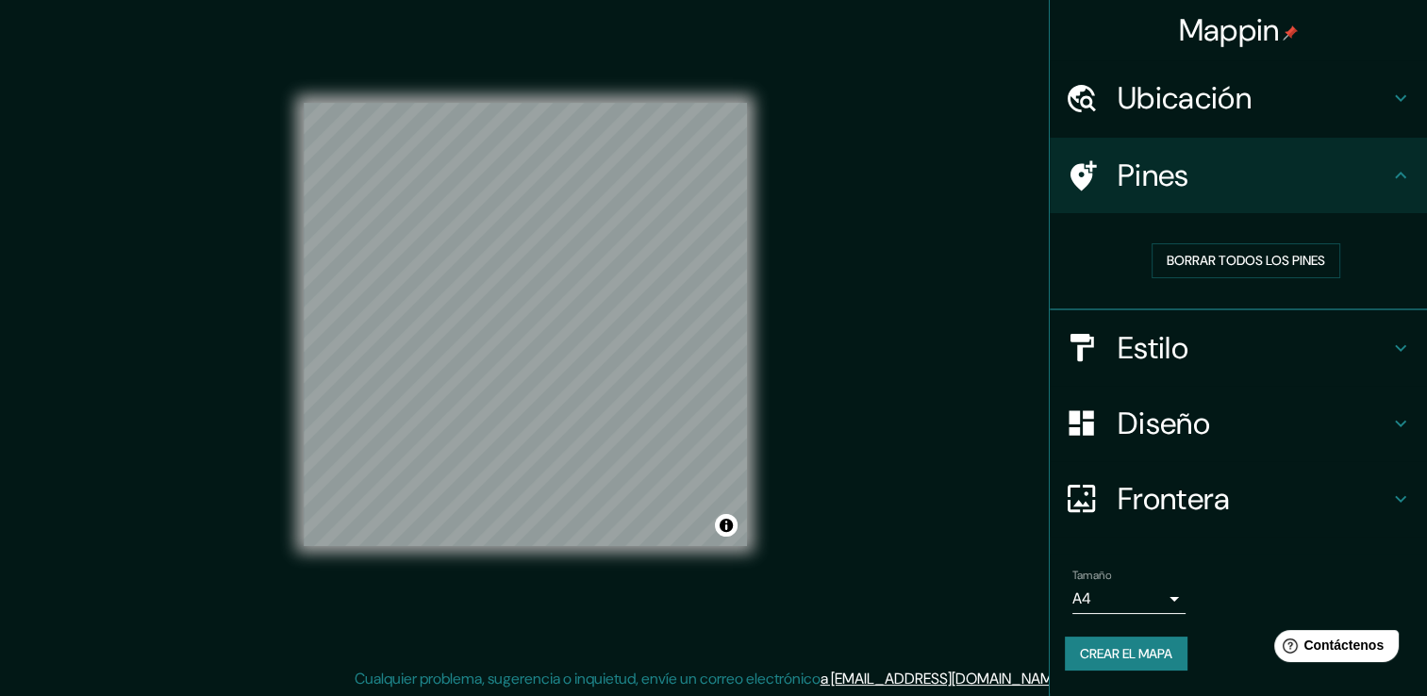
scroll to position [21, 0]
click at [1155, 647] on font "Crear el mapa" at bounding box center [1126, 654] width 92 height 24
